Goal: Find contact information: Find contact information

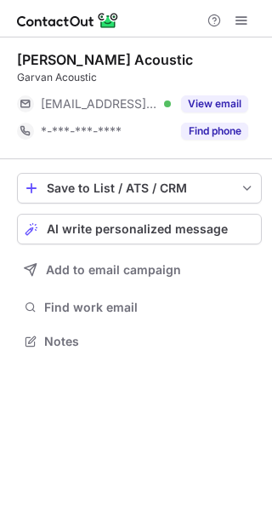
scroll to position [329, 272]
click at [203, 104] on button "View email" at bounding box center [214, 103] width 67 height 17
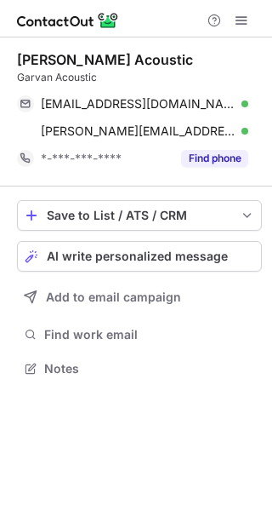
scroll to position [357, 272]
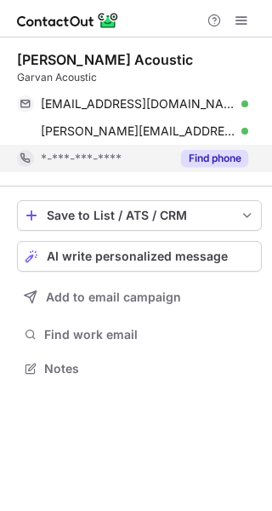
click at [213, 165] on button "Find phone" at bounding box center [214, 158] width 67 height 17
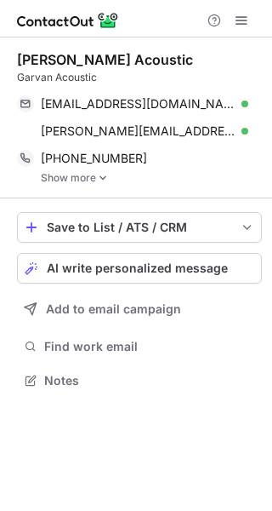
scroll to position [368, 272]
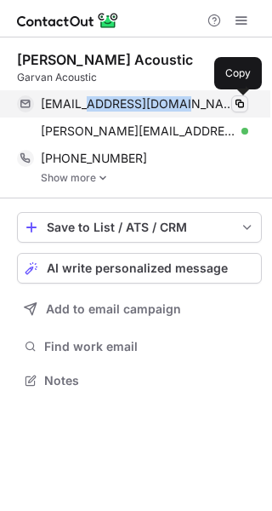
click at [238, 100] on span at bounding box center [240, 104] width 14 height 14
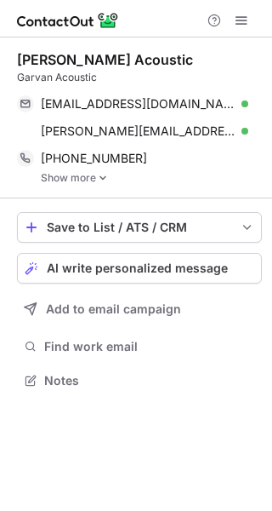
scroll to position [368, 272]
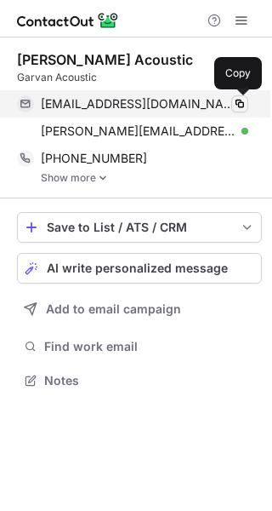
click at [236, 105] on span at bounding box center [240, 104] width 14 height 14
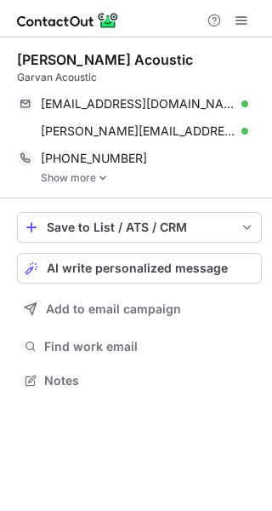
scroll to position [368, 272]
